Goal: Task Accomplishment & Management: Manage account settings

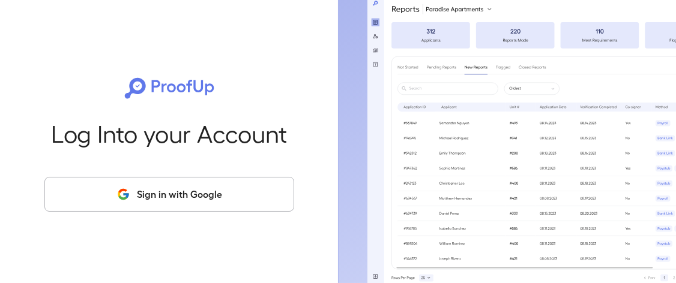
click at [229, 188] on button "Sign in with Google" at bounding box center [169, 194] width 250 height 35
click at [150, 197] on button "Sign in with Google" at bounding box center [169, 194] width 250 height 35
click at [175, 197] on button "Sign in with Google" at bounding box center [169, 194] width 250 height 35
click at [175, 206] on button "Sign in with Google" at bounding box center [169, 194] width 250 height 35
click at [177, 184] on button "Sign in with Google" at bounding box center [169, 194] width 250 height 35
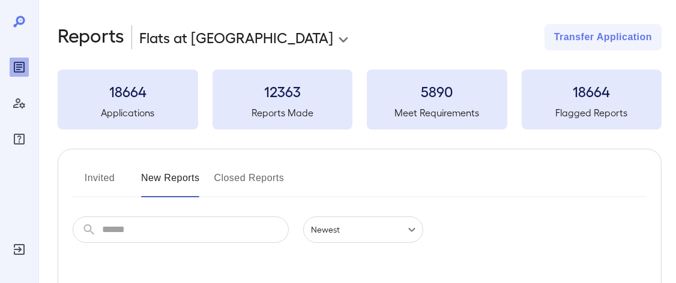
click at [102, 176] on button "Invited" at bounding box center [100, 183] width 54 height 29
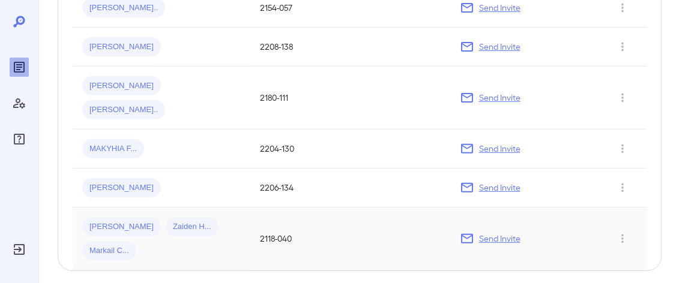
scroll to position [583, 0]
click at [139, 217] on div "Marsha H... Zaiden H... Markail C..." at bounding box center [161, 238] width 159 height 43
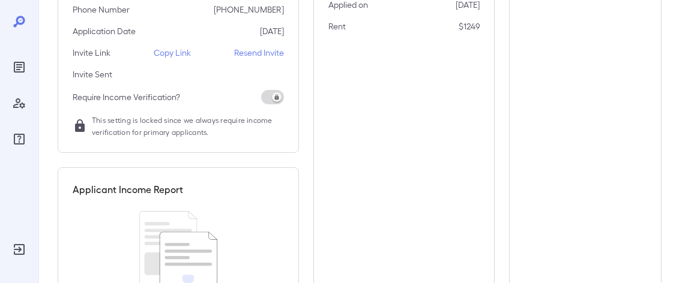
scroll to position [240, 0]
click at [262, 48] on p "Resend Invite" at bounding box center [259, 53] width 50 height 12
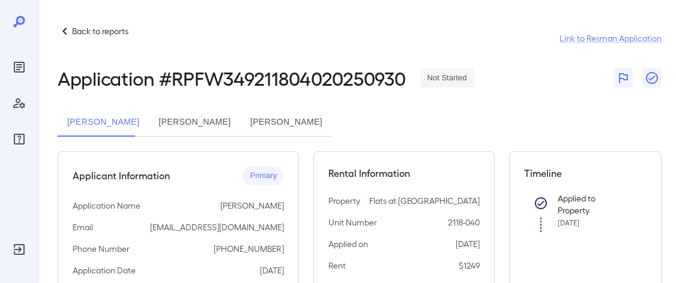
scroll to position [0, 0]
click at [169, 125] on button "Zaiden Hill" at bounding box center [194, 122] width 91 height 29
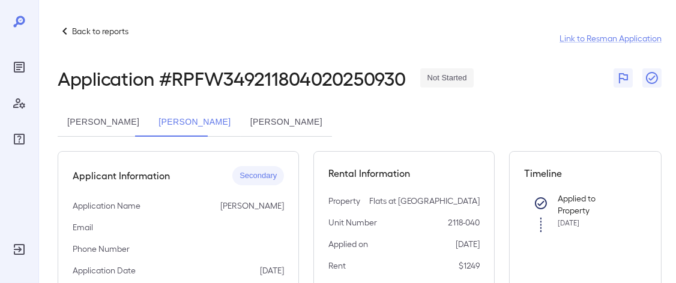
click at [117, 125] on button "Marsha Hill" at bounding box center [103, 122] width 91 height 29
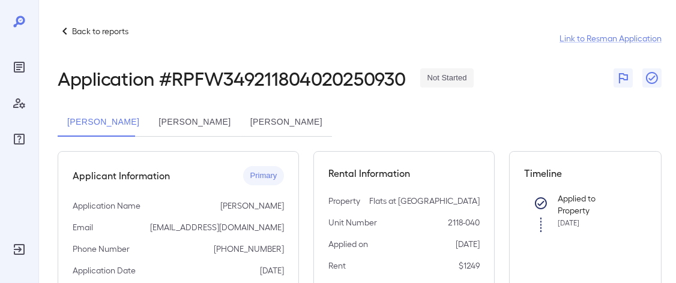
click at [188, 128] on button "Zaiden Hill" at bounding box center [194, 122] width 91 height 29
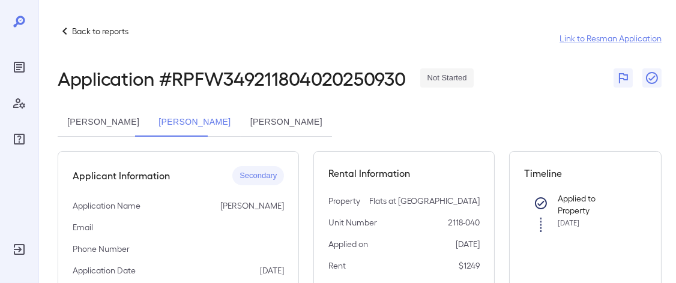
click at [124, 130] on button "Marsha Hill" at bounding box center [103, 122] width 91 height 29
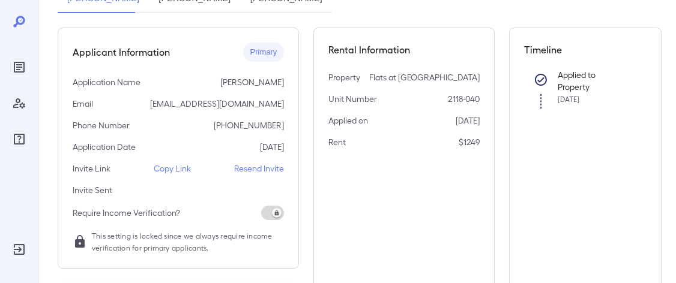
scroll to position [153, 0]
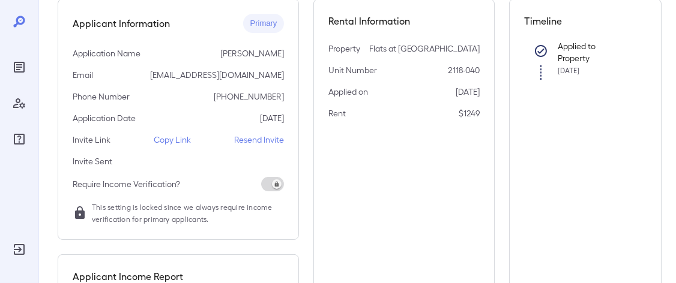
click at [269, 135] on p "Resend Invite" at bounding box center [259, 140] width 50 height 12
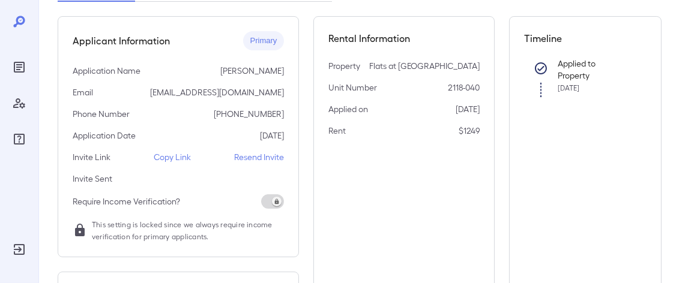
scroll to position [0, 0]
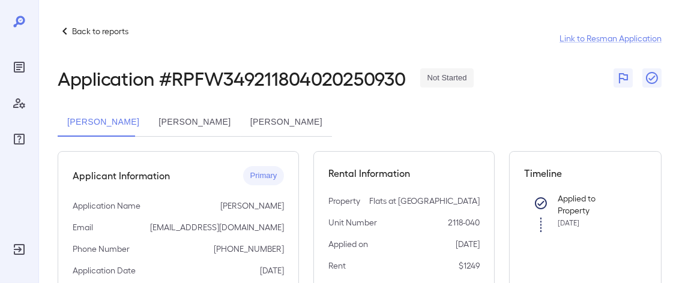
click at [80, 28] on p "Back to reports" at bounding box center [100, 31] width 56 height 12
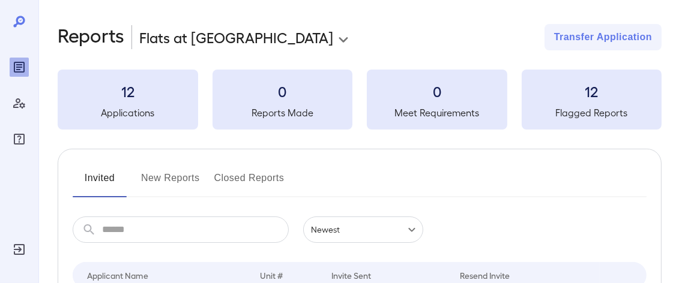
click at [177, 173] on button "New Reports" at bounding box center [170, 183] width 59 height 29
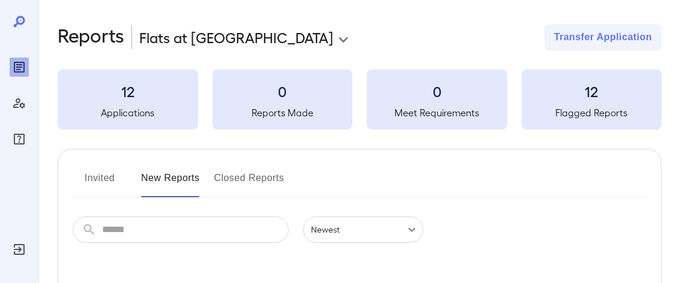
click at [120, 174] on button "Invited" at bounding box center [100, 183] width 54 height 29
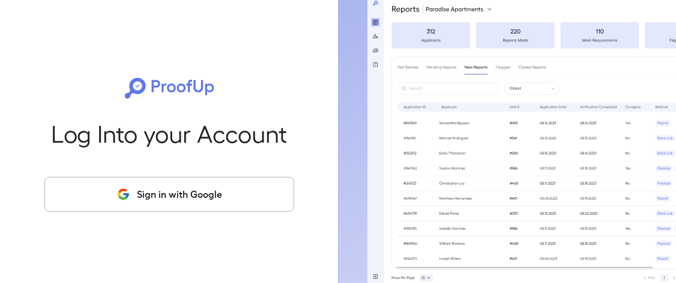
click at [179, 189] on button "Sign in with Google" at bounding box center [169, 194] width 250 height 35
